Goal: Find specific page/section: Find specific page/section

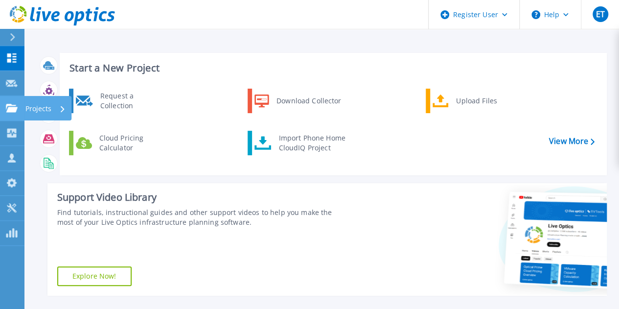
click at [14, 110] on icon at bounding box center [12, 108] width 12 height 8
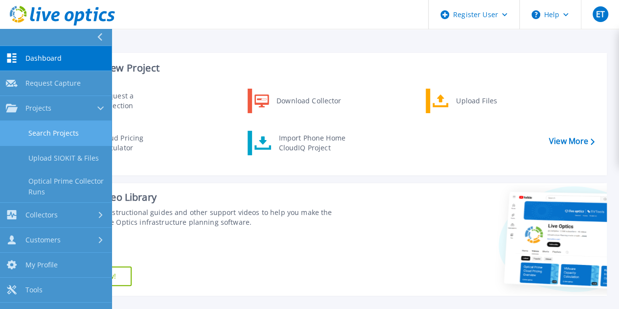
click at [58, 132] on link "Search Projects" at bounding box center [56, 133] width 112 height 25
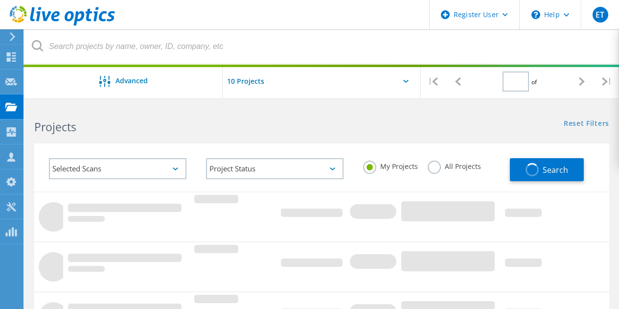
type input "2"
